Goal: Check status: Check status

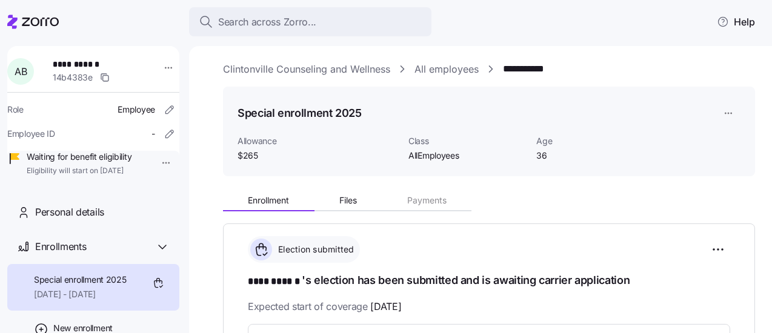
scroll to position [2, 0]
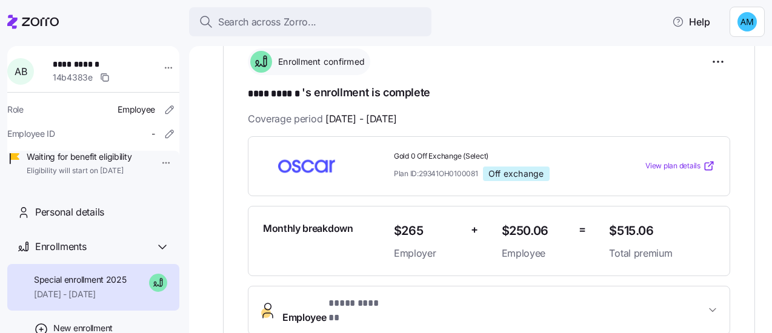
scroll to position [192, 0]
click at [619, 115] on div "Coverage period 09/01/2025 - 12/31/2025" at bounding box center [489, 118] width 483 height 15
